Goal: Information Seeking & Learning: Learn about a topic

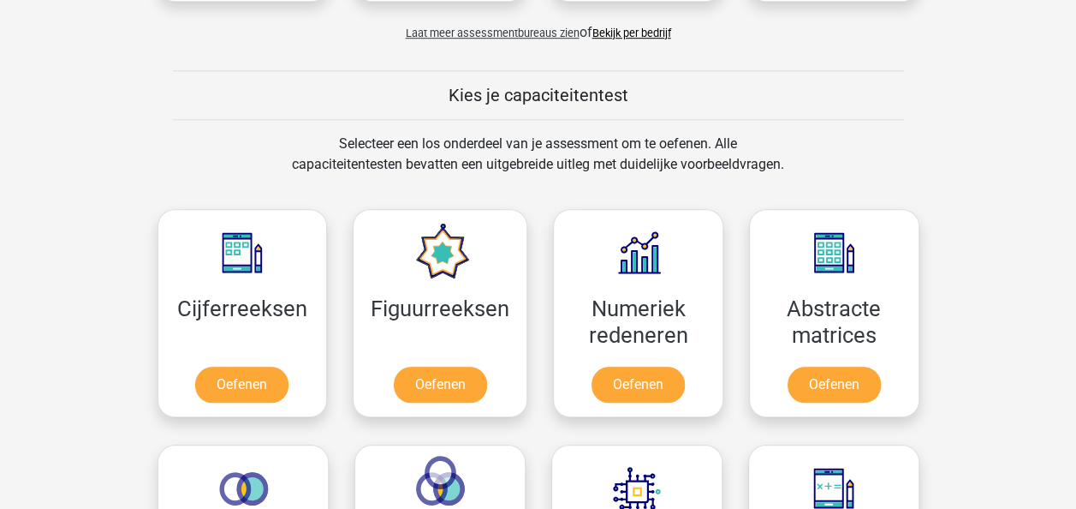
scroll to position [598, 0]
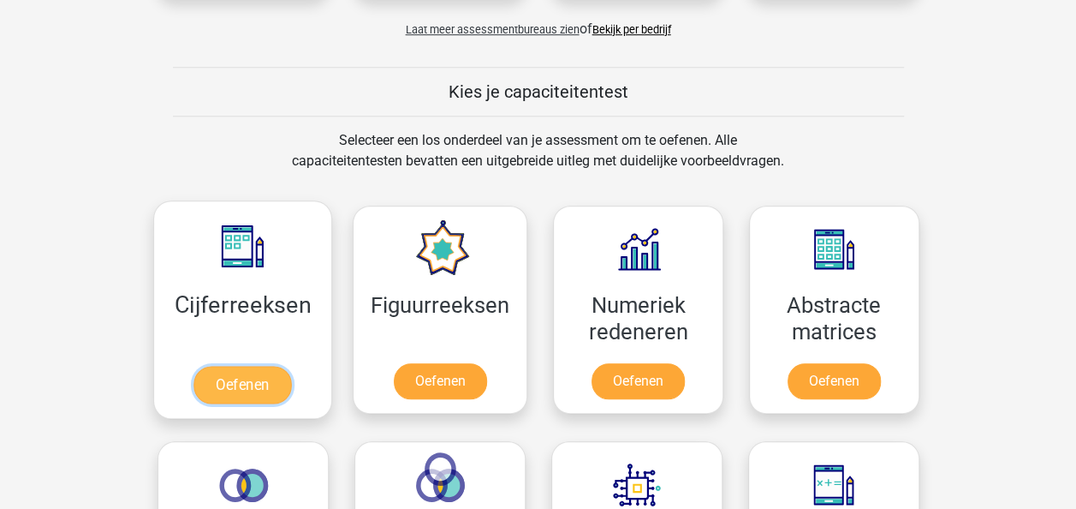
click at [249, 376] on link "Oefenen" at bounding box center [242, 385] width 98 height 38
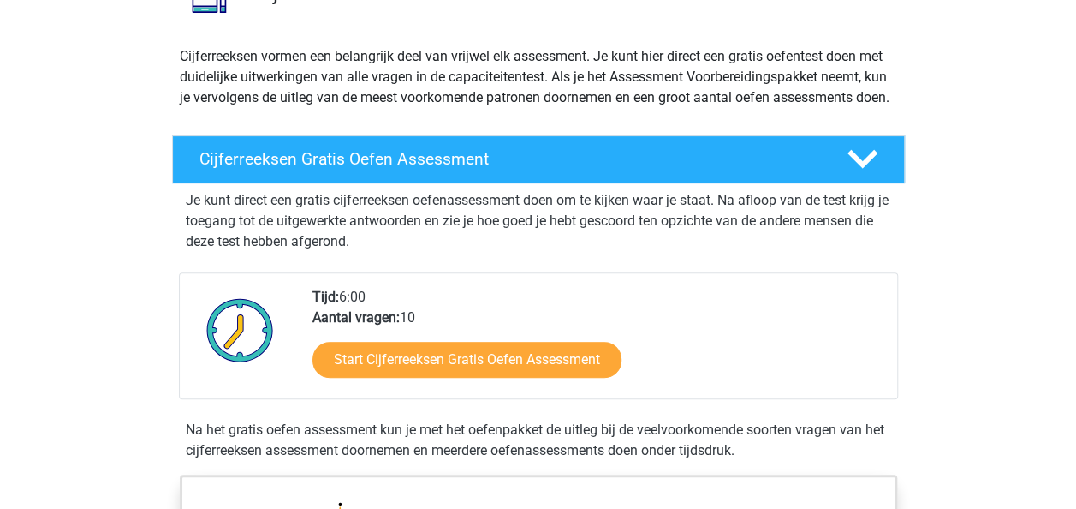
scroll to position [170, 0]
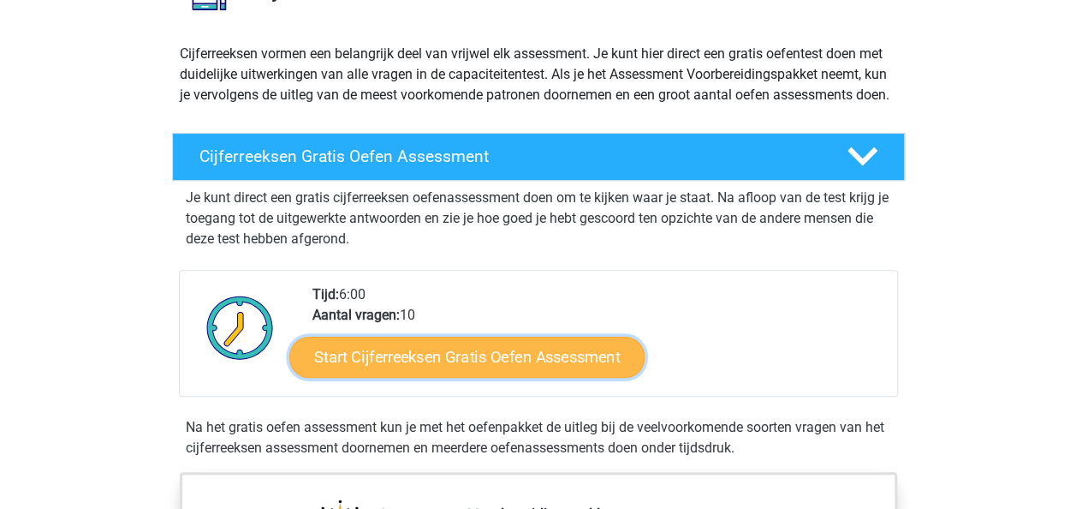
click at [473, 365] on link "Start Cijferreeksen Gratis Oefen Assessment" at bounding box center [466, 356] width 355 height 41
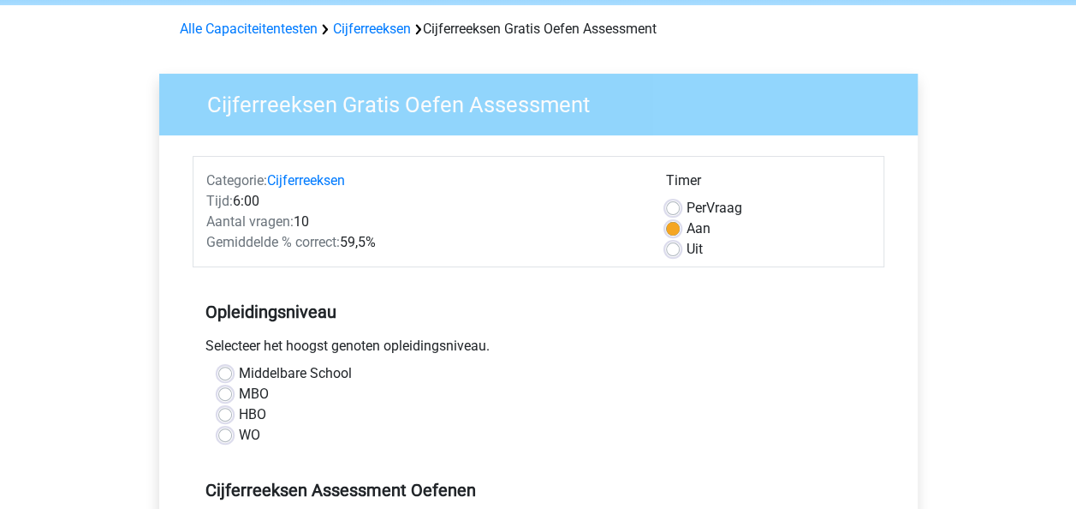
scroll to position [87, 0]
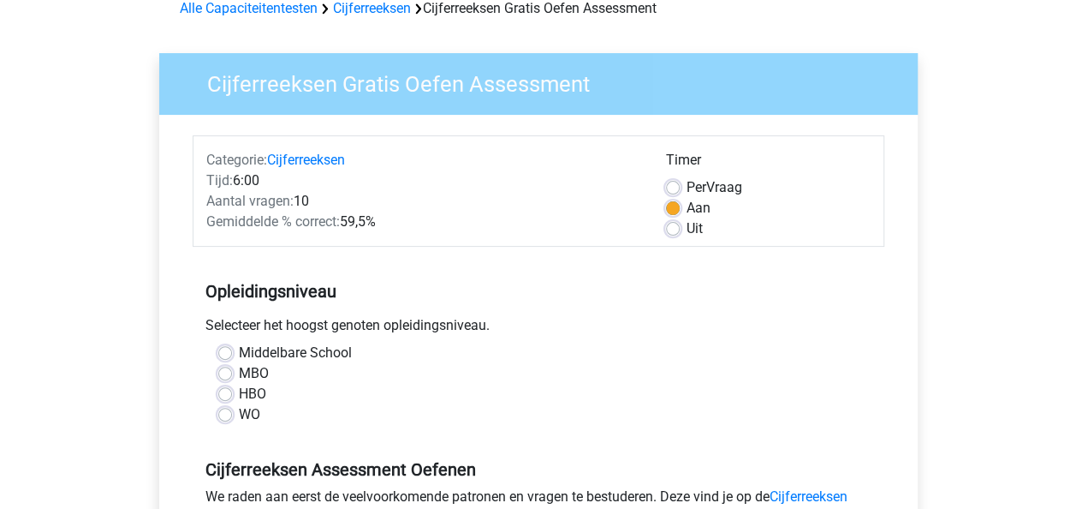
click at [239, 394] on label "HBO" at bounding box center [252, 394] width 27 height 21
click at [223, 394] on input "HBO" at bounding box center [225, 392] width 14 height 17
radio input "true"
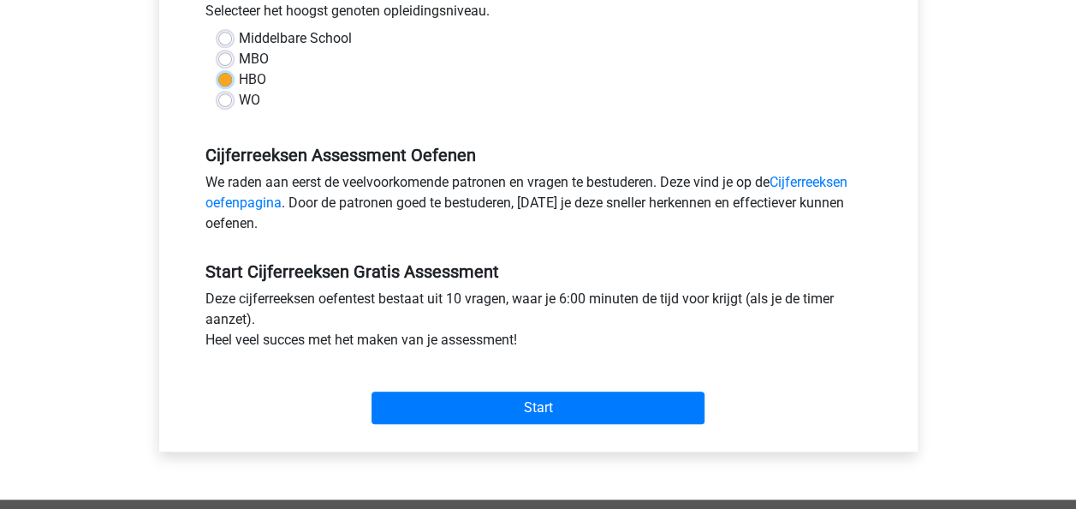
scroll to position [408, 0]
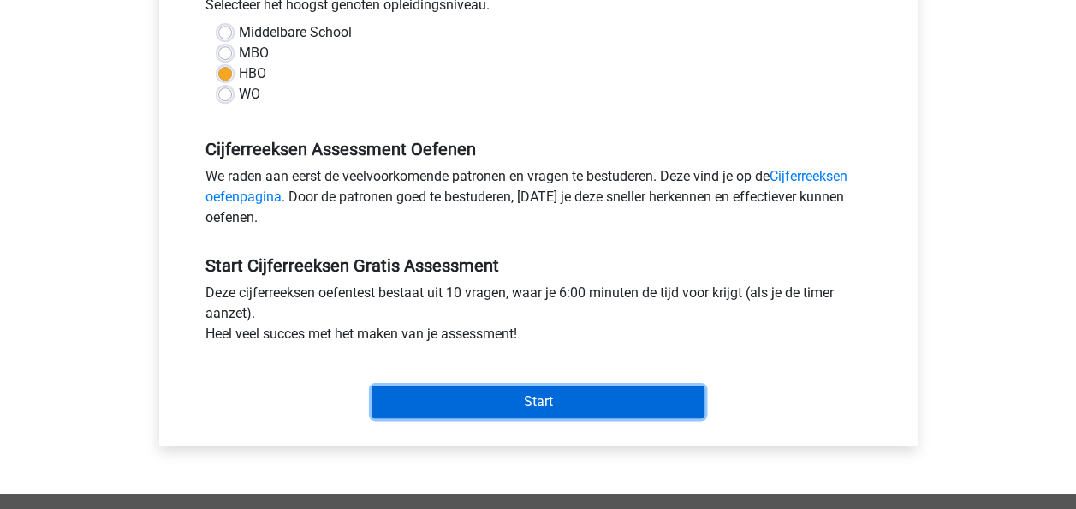
click at [539, 394] on input "Start" at bounding box center [538, 401] width 333 height 33
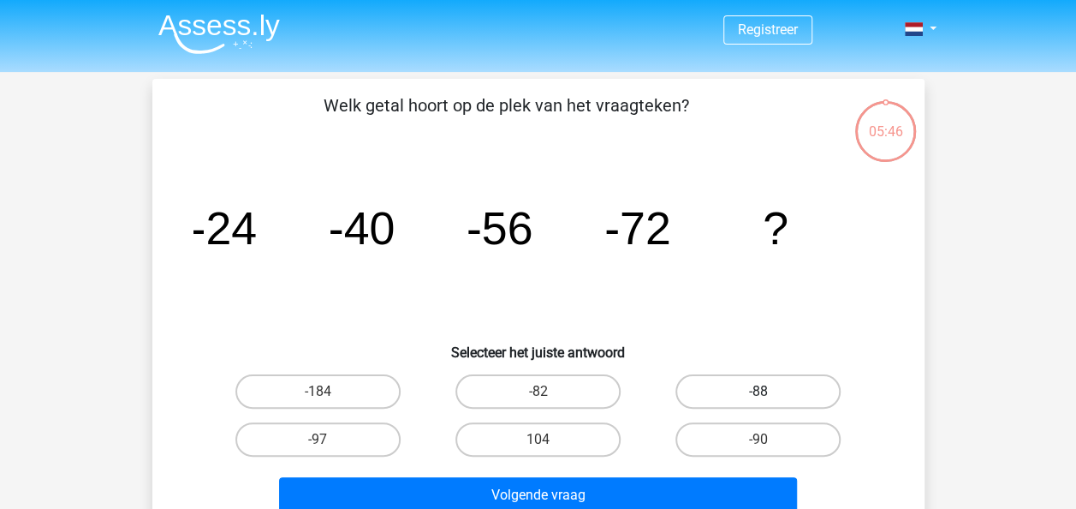
click at [807, 387] on label "-88" at bounding box center [758, 391] width 165 height 34
click at [770, 391] on input "-88" at bounding box center [764, 396] width 11 height 11
radio input "true"
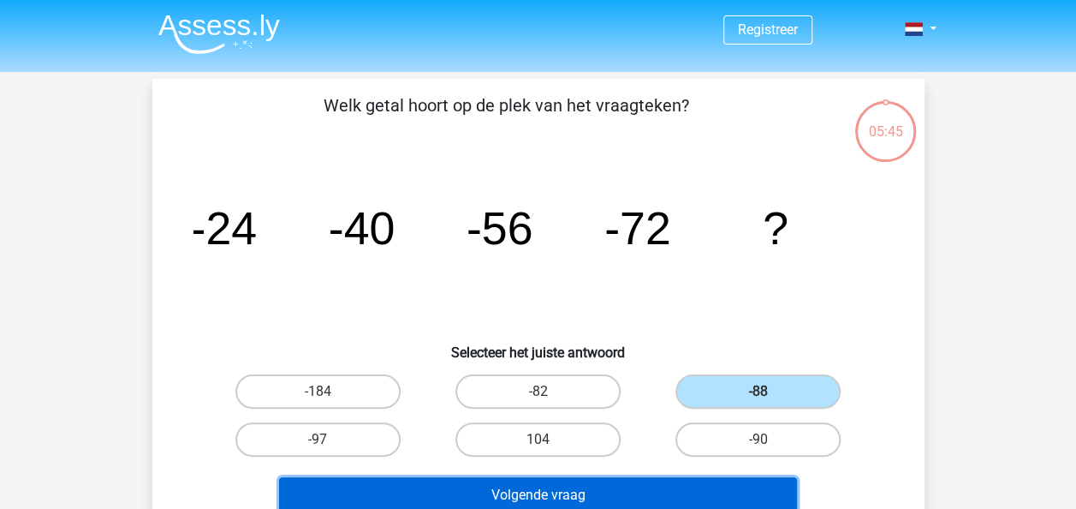
click at [676, 490] on button "Volgende vraag" at bounding box center [538, 495] width 518 height 36
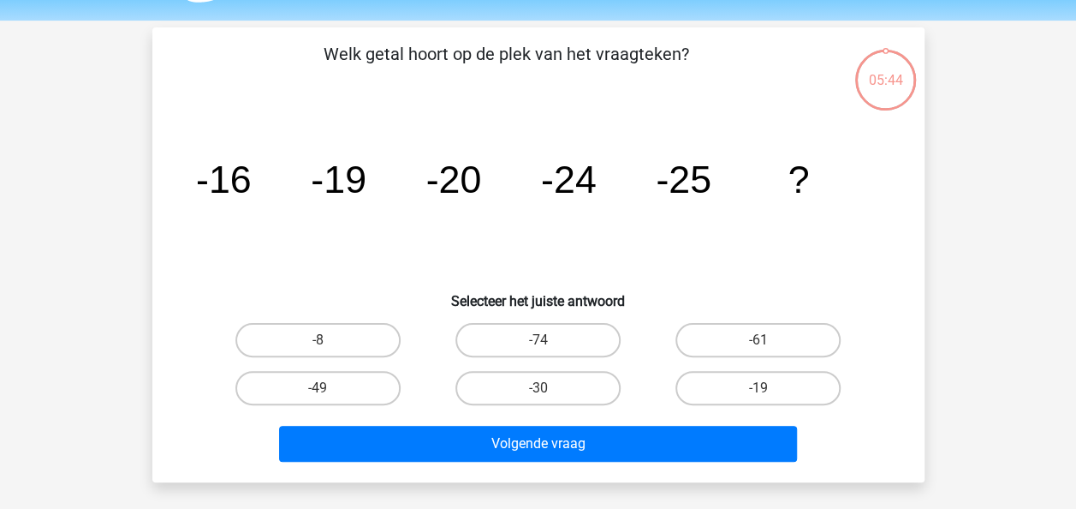
scroll to position [79, 0]
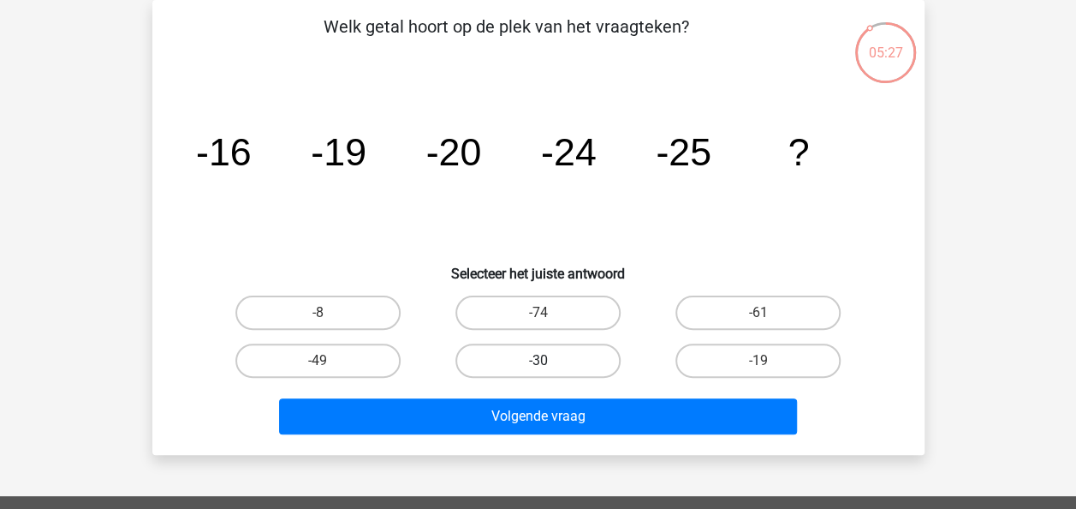
click at [536, 352] on label "-30" at bounding box center [537, 360] width 165 height 34
click at [538, 360] on input "-30" at bounding box center [543, 365] width 11 height 11
radio input "true"
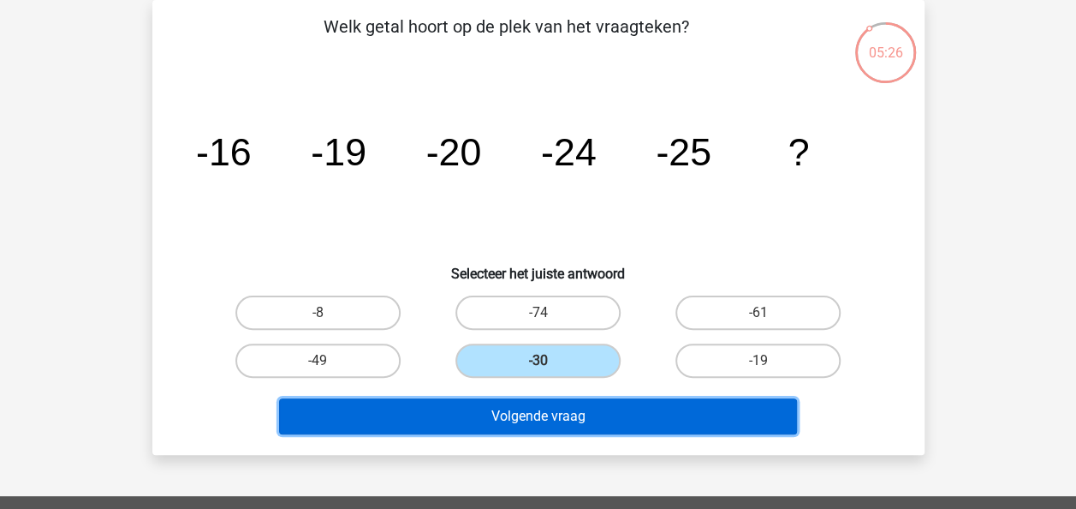
click at [542, 413] on button "Volgende vraag" at bounding box center [538, 416] width 518 height 36
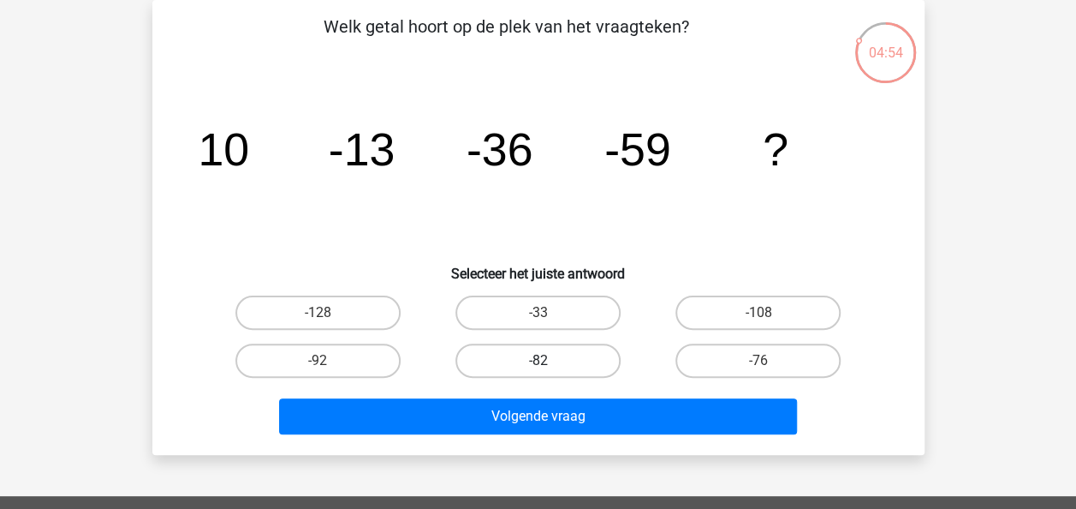
click at [531, 362] on label "-82" at bounding box center [537, 360] width 165 height 34
click at [538, 362] on input "-82" at bounding box center [543, 365] width 11 height 11
radio input "true"
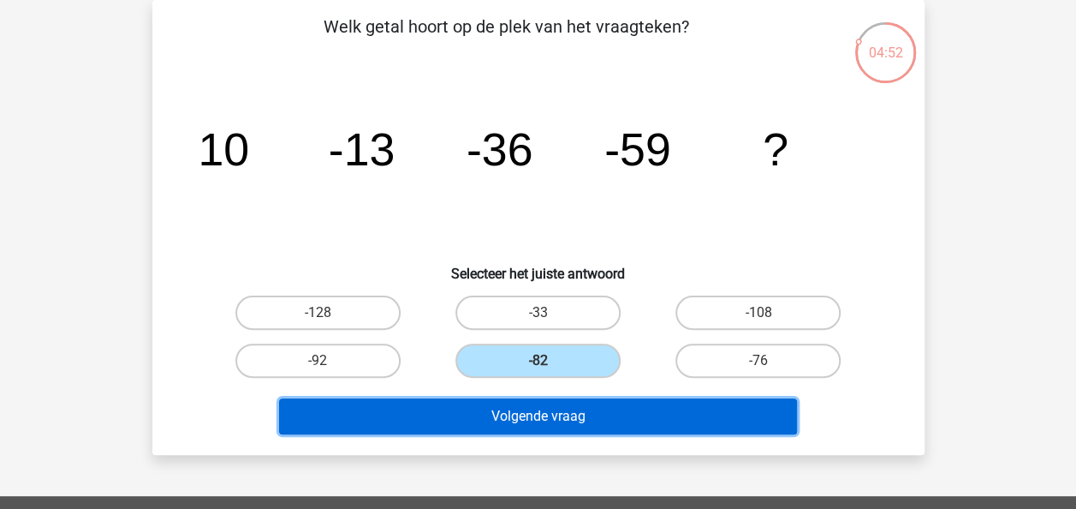
click at [545, 413] on button "Volgende vraag" at bounding box center [538, 416] width 518 height 36
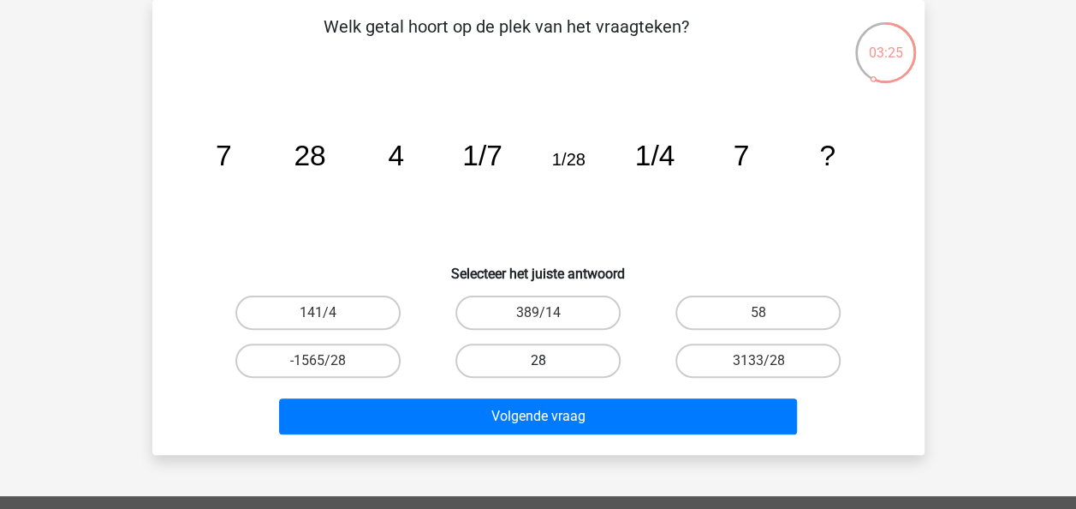
click at [536, 358] on label "28" at bounding box center [537, 360] width 165 height 34
click at [538, 360] on input "28" at bounding box center [543, 365] width 11 height 11
radio input "true"
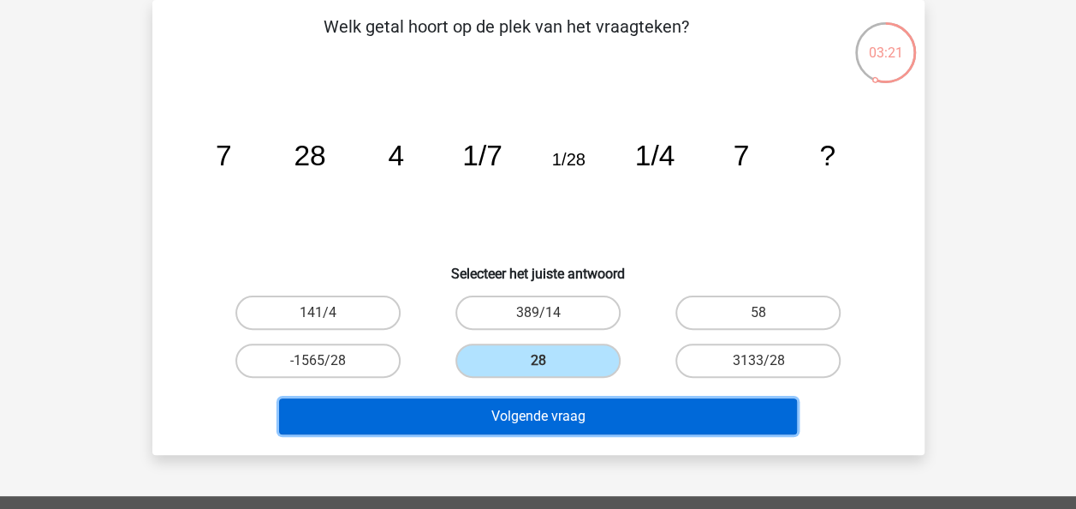
click at [562, 413] on button "Volgende vraag" at bounding box center [538, 416] width 518 height 36
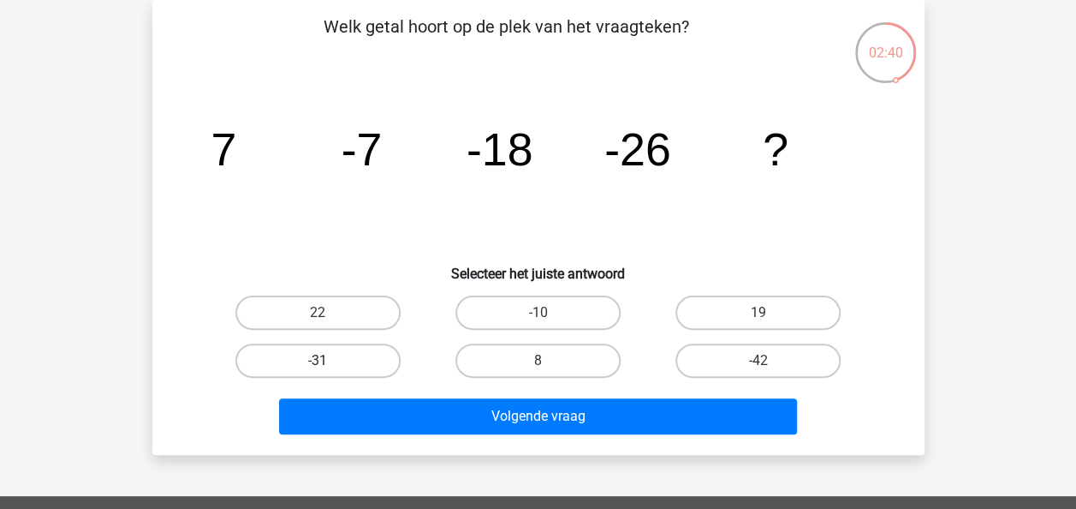
click at [298, 356] on label "-31" at bounding box center [317, 360] width 165 height 34
click at [318, 360] on input "-31" at bounding box center [323, 365] width 11 height 11
radio input "true"
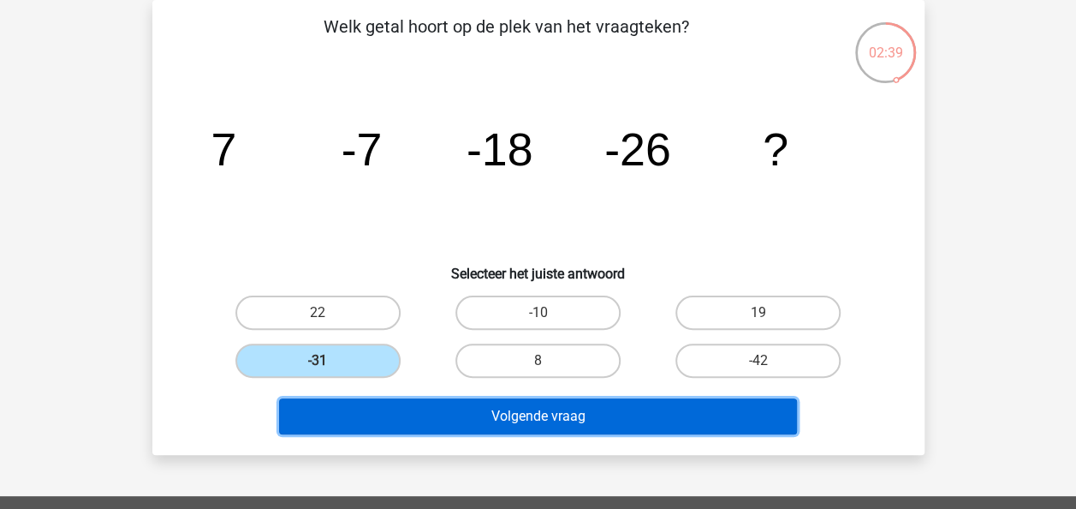
click at [444, 408] on button "Volgende vraag" at bounding box center [538, 416] width 518 height 36
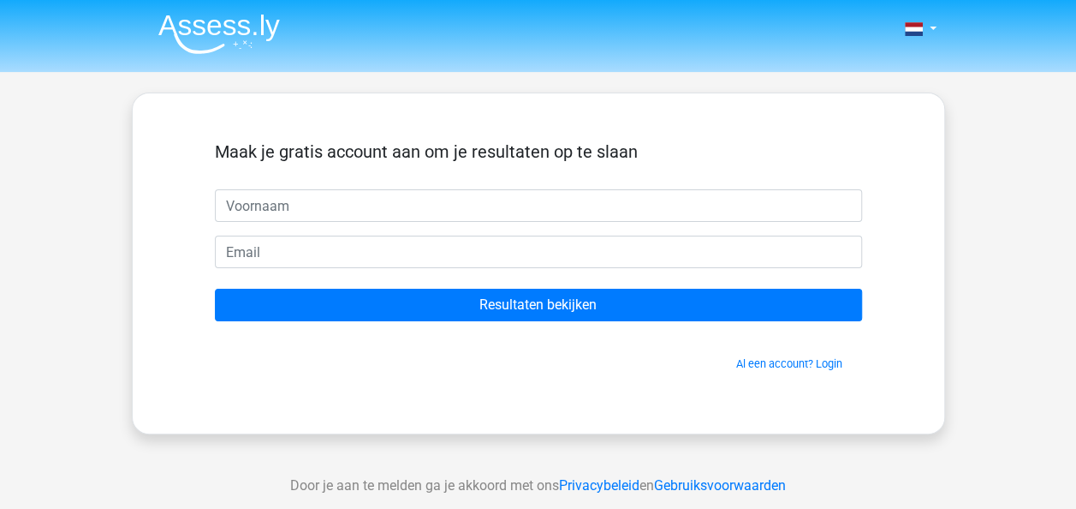
click at [238, 211] on input "text" at bounding box center [538, 205] width 647 height 33
type input "zana"
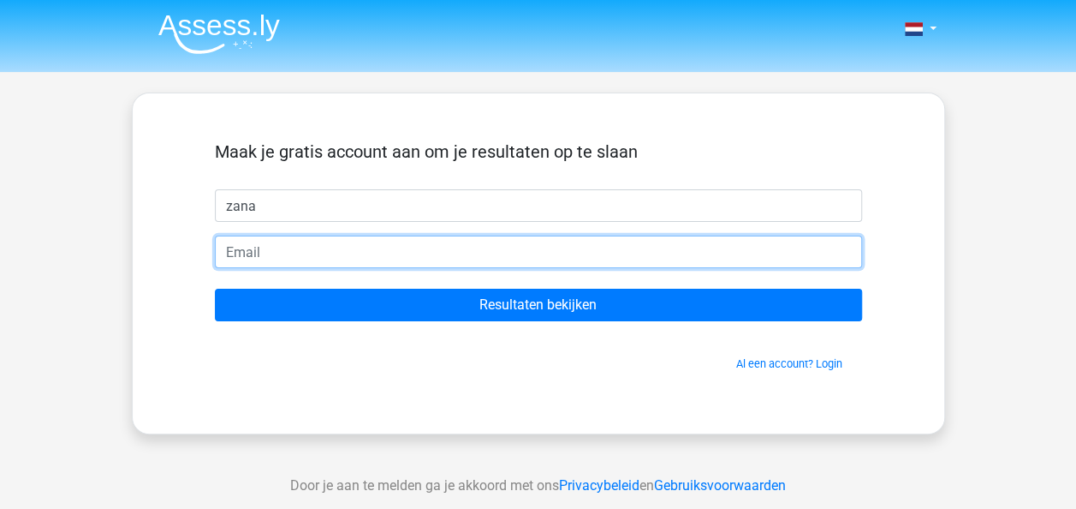
click at [248, 245] on input "email" at bounding box center [538, 251] width 647 height 33
type input "[EMAIL_ADDRESS][DOMAIN_NAME]"
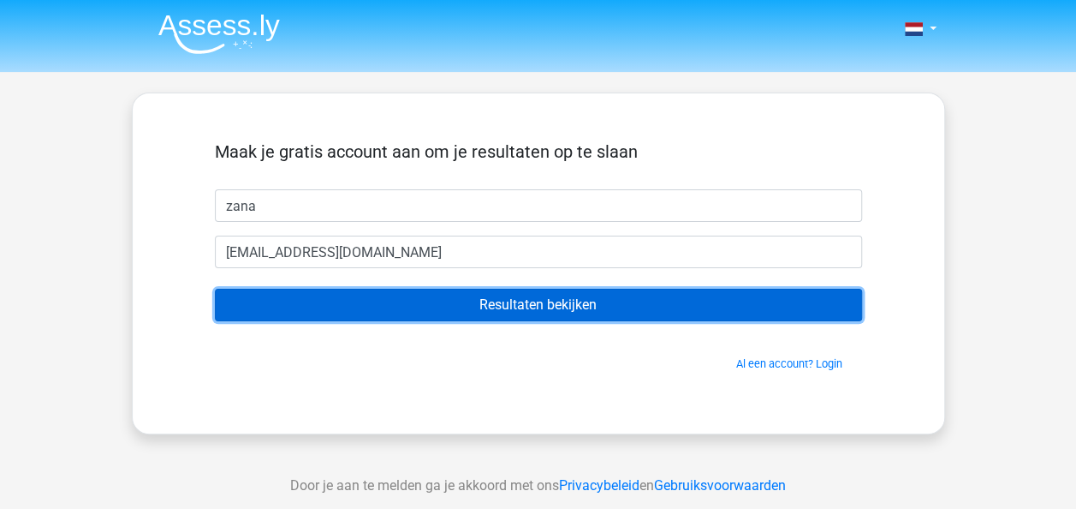
click at [467, 293] on input "Resultaten bekijken" at bounding box center [538, 305] width 647 height 33
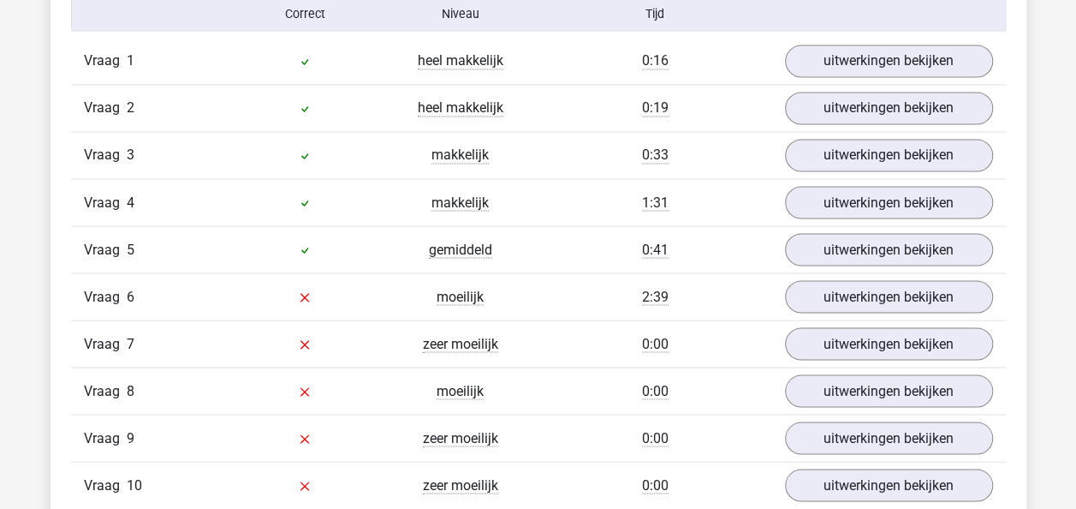
scroll to position [1420, 0]
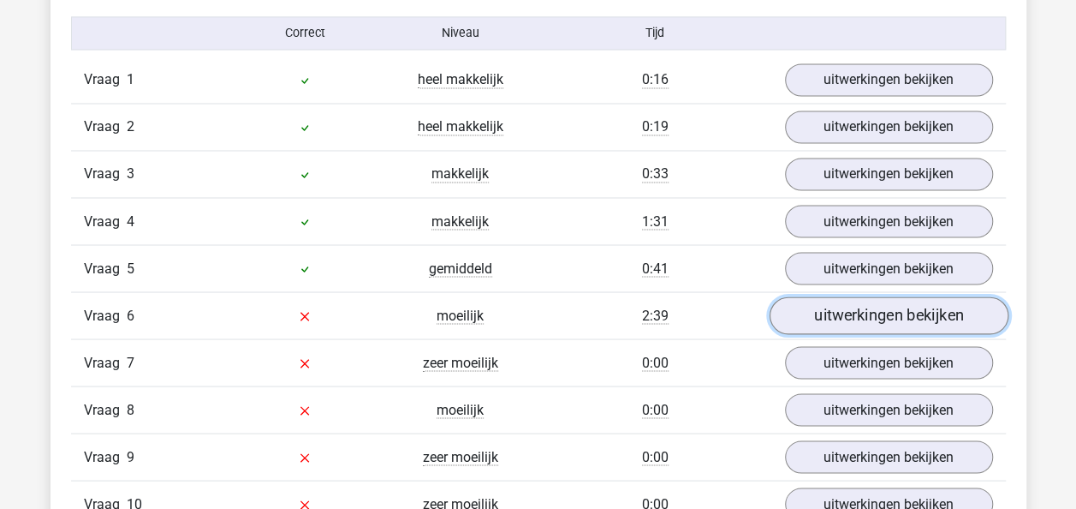
click at [882, 311] on link "uitwerkingen bekijken" at bounding box center [888, 316] width 239 height 38
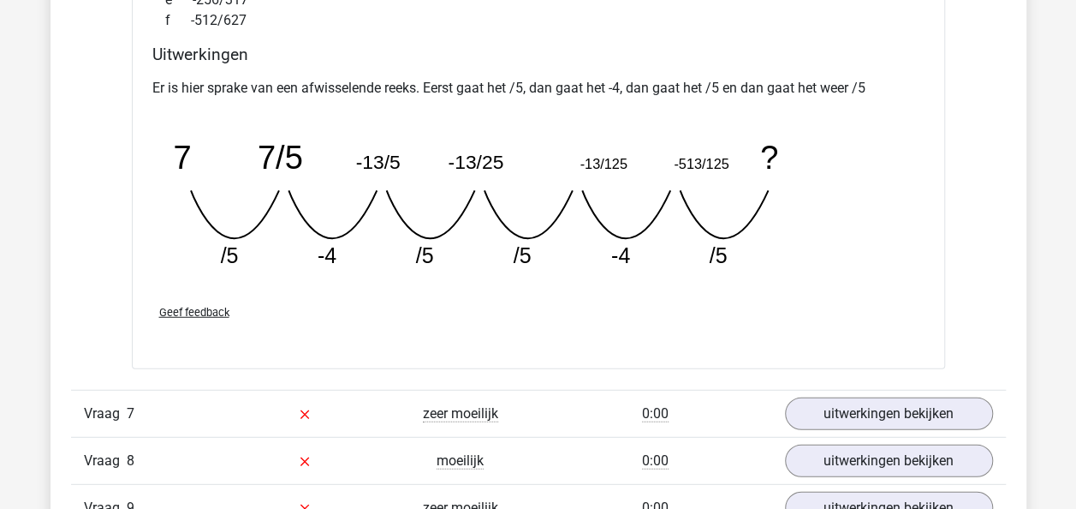
scroll to position [2111, 0]
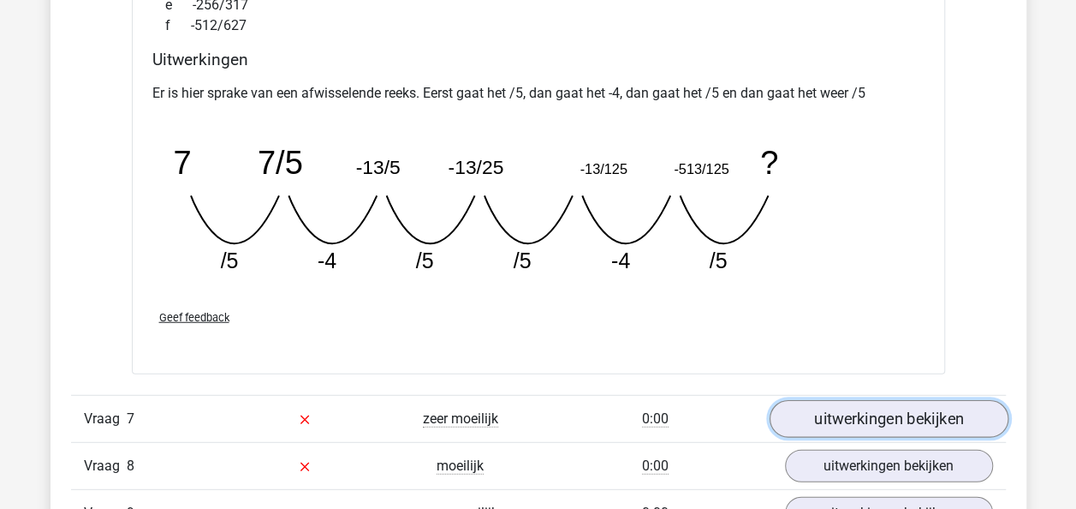
click at [920, 401] on link "uitwerkingen bekijken" at bounding box center [888, 419] width 239 height 38
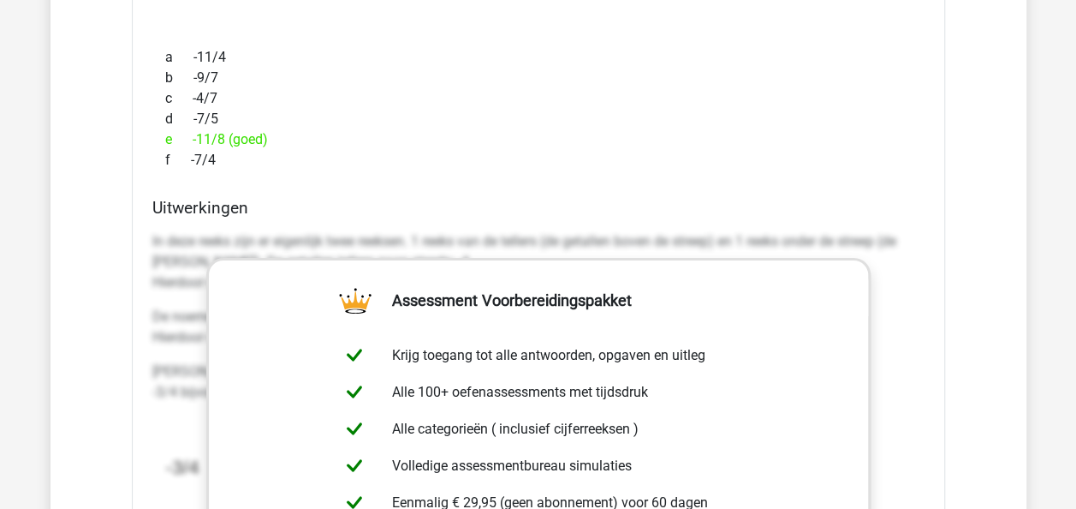
scroll to position [2786, 0]
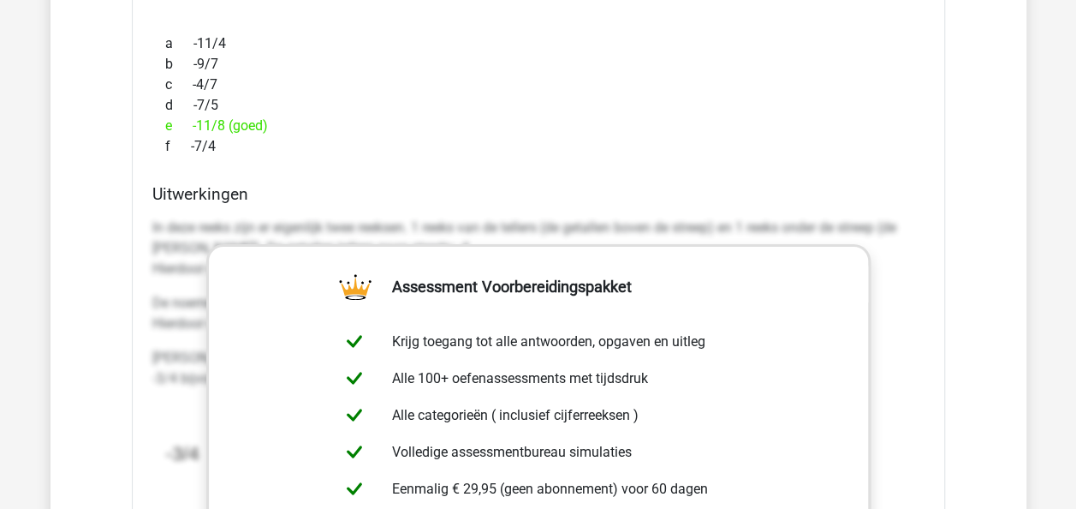
drag, startPoint x: 830, startPoint y: 220, endPoint x: 950, endPoint y: 435, distance: 246.1
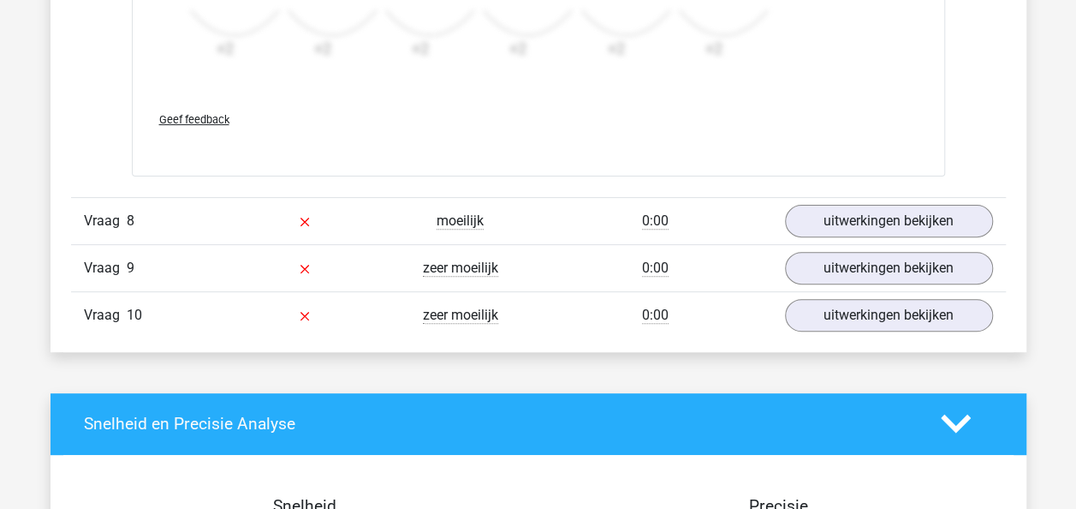
scroll to position [3432, 0]
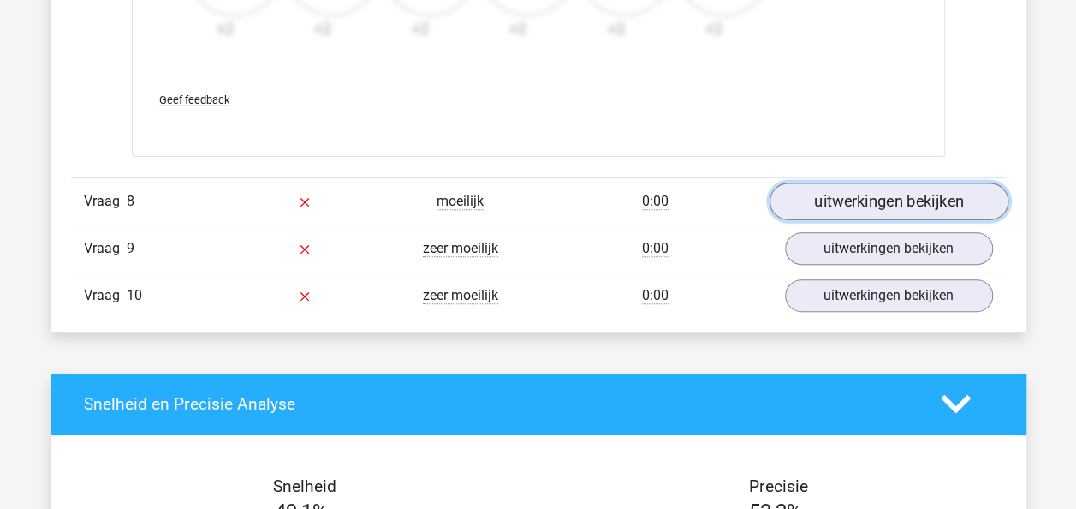
click at [878, 194] on link "uitwerkingen bekijken" at bounding box center [888, 201] width 239 height 38
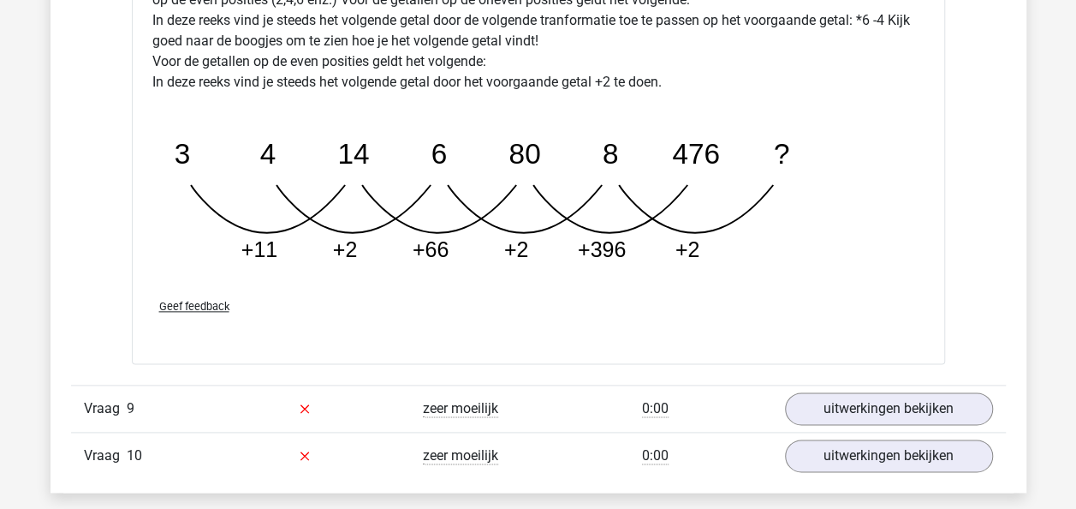
scroll to position [4131, 0]
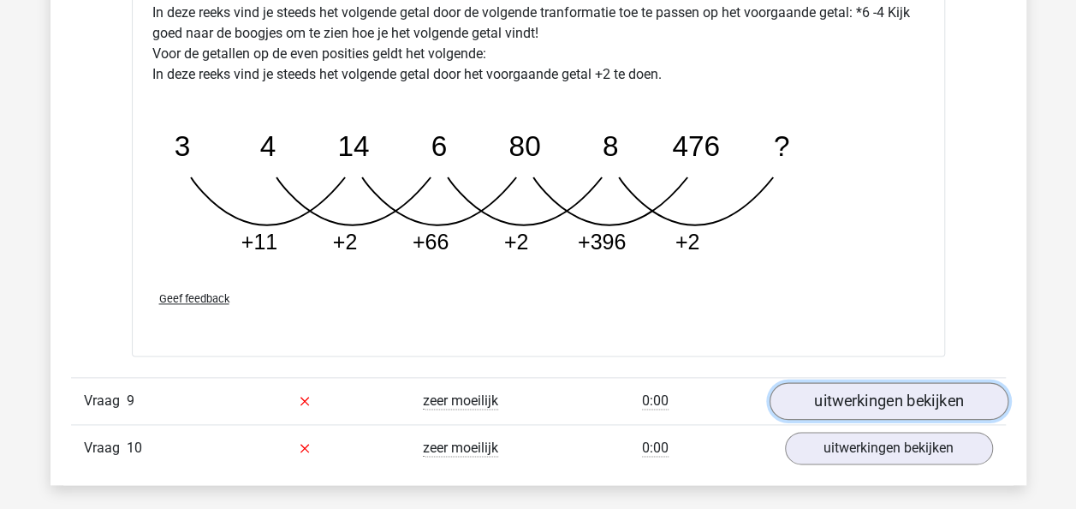
click at [952, 382] on link "uitwerkingen bekijken" at bounding box center [888, 401] width 239 height 38
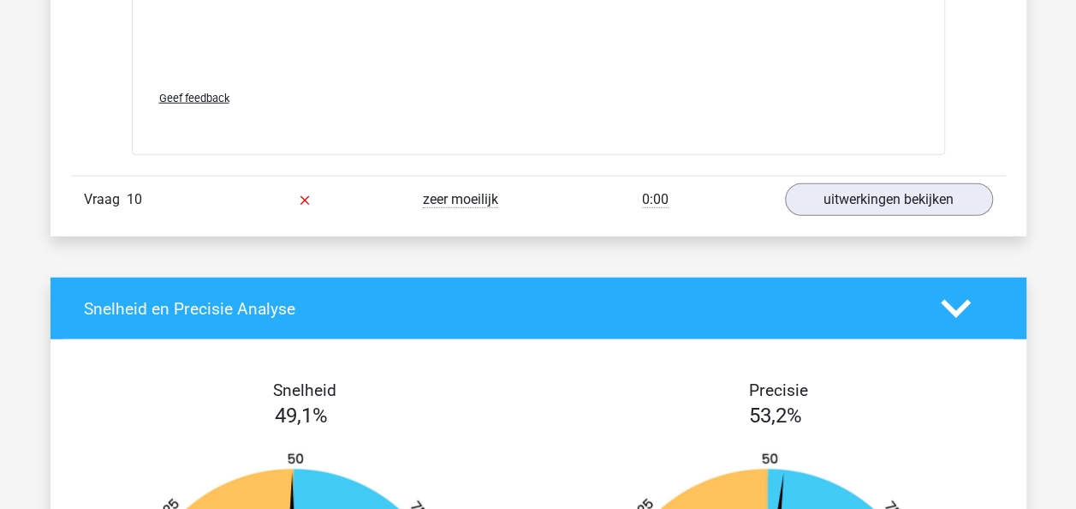
scroll to position [5391, 0]
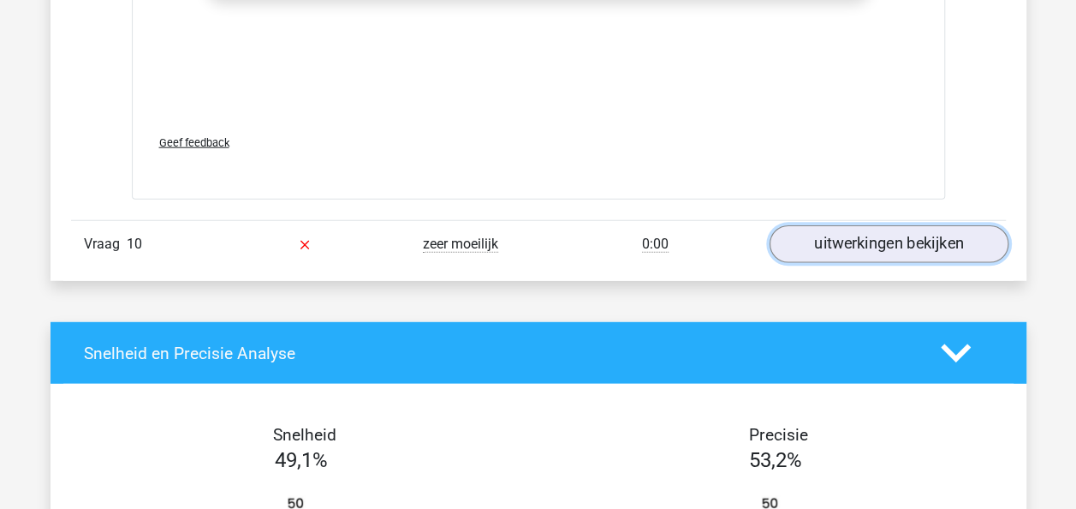
click at [948, 229] on link "uitwerkingen bekijken" at bounding box center [888, 244] width 239 height 38
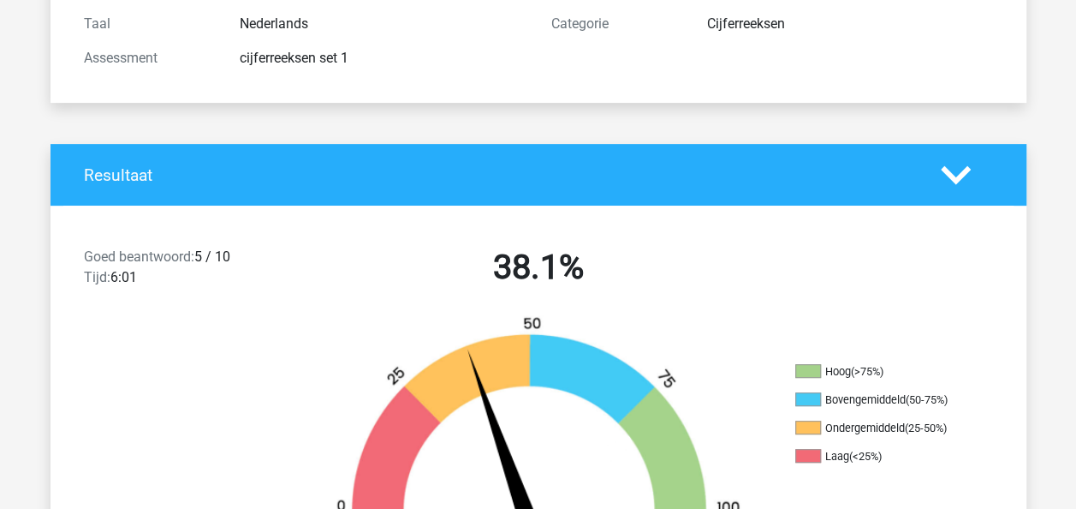
scroll to position [209, 0]
